Goal: Find specific page/section: Find specific page/section

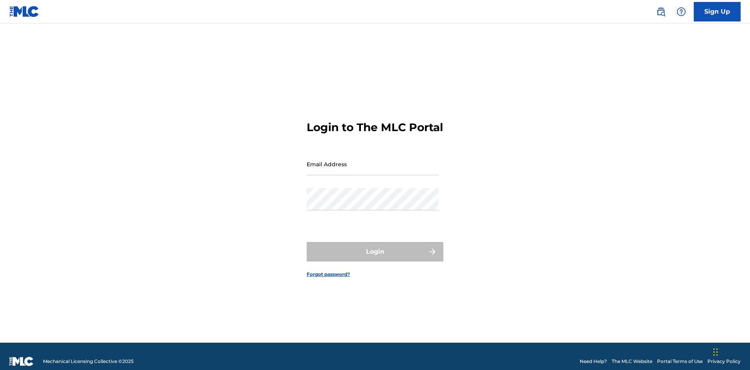
scroll to position [10, 0]
click at [373, 161] on input "Email Address" at bounding box center [373, 164] width 132 height 22
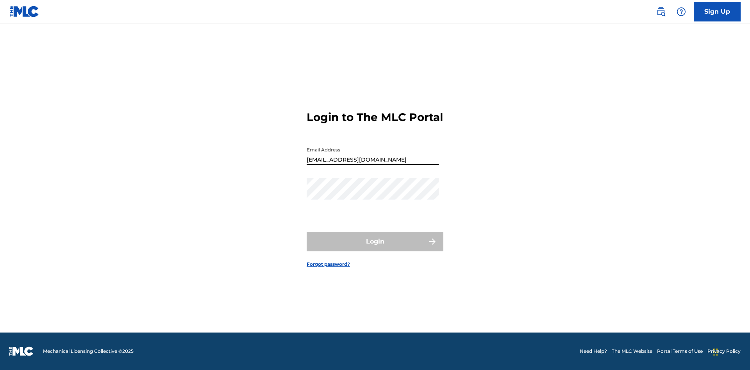
type input "Prince.McTesterson@gmail.com"
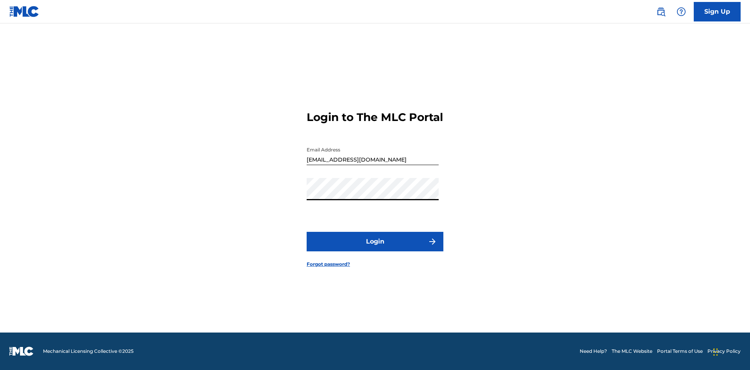
click at [375, 249] on button "Login" at bounding box center [375, 242] width 137 height 20
